Goal: Transaction & Acquisition: Purchase product/service

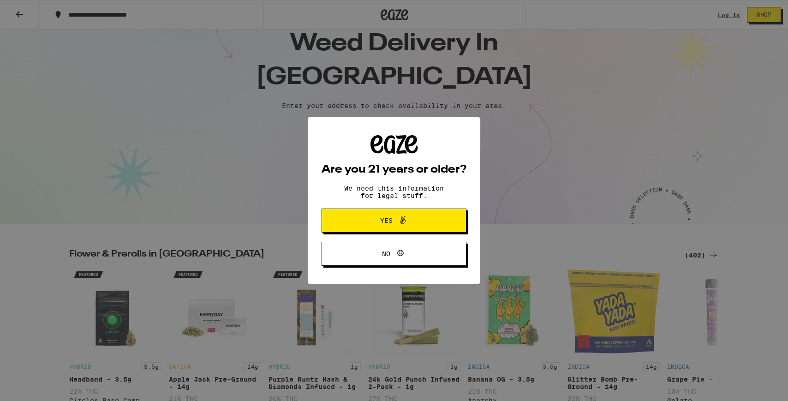
click at [411, 219] on span "Yes" at bounding box center [394, 221] width 70 height 12
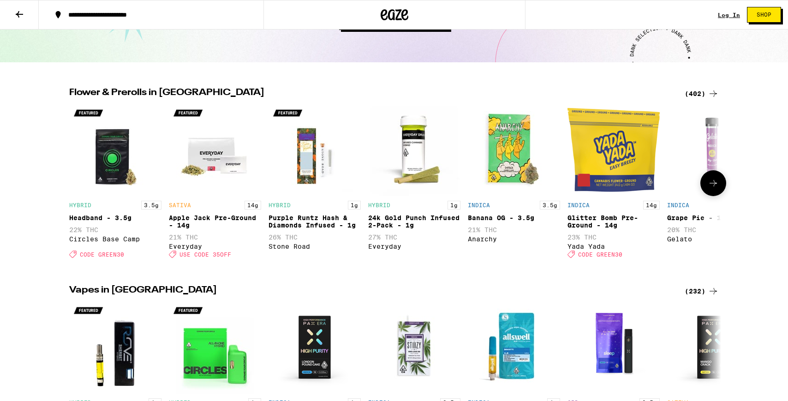
scroll to position [197, 0]
click at [710, 90] on icon at bounding box center [713, 93] width 11 height 11
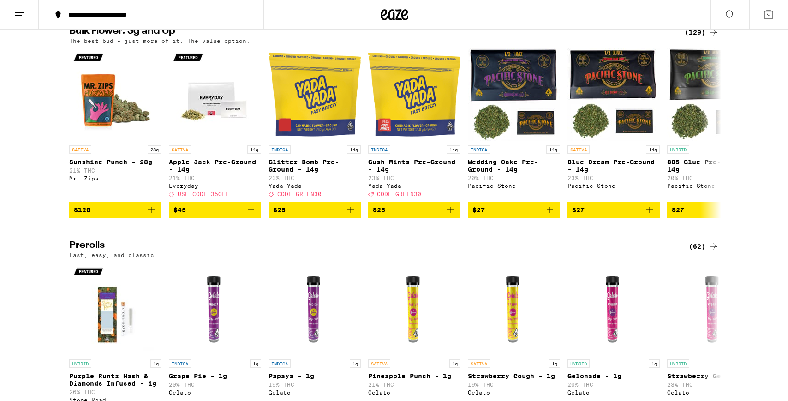
scroll to position [303, 0]
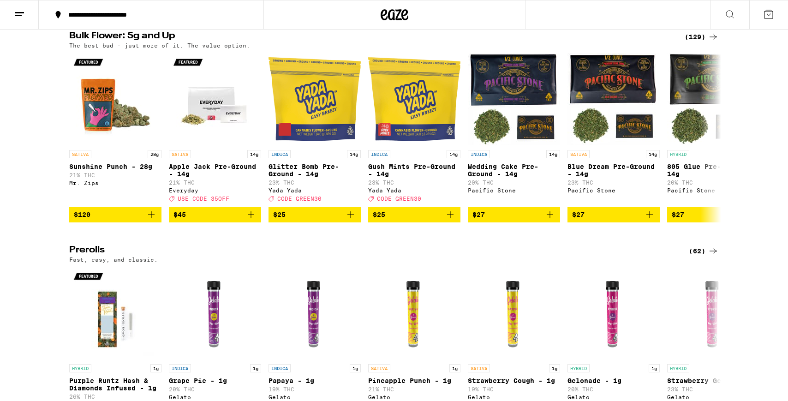
click at [713, 42] on icon at bounding box center [713, 36] width 11 height 11
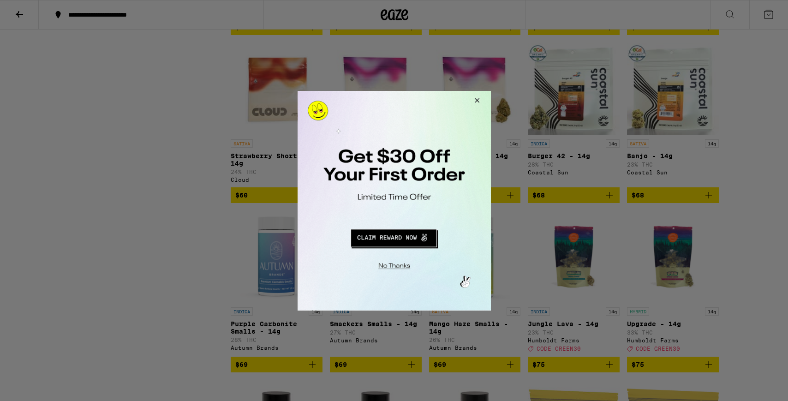
scroll to position [2284, 0]
